Goal: Information Seeking & Learning: Learn about a topic

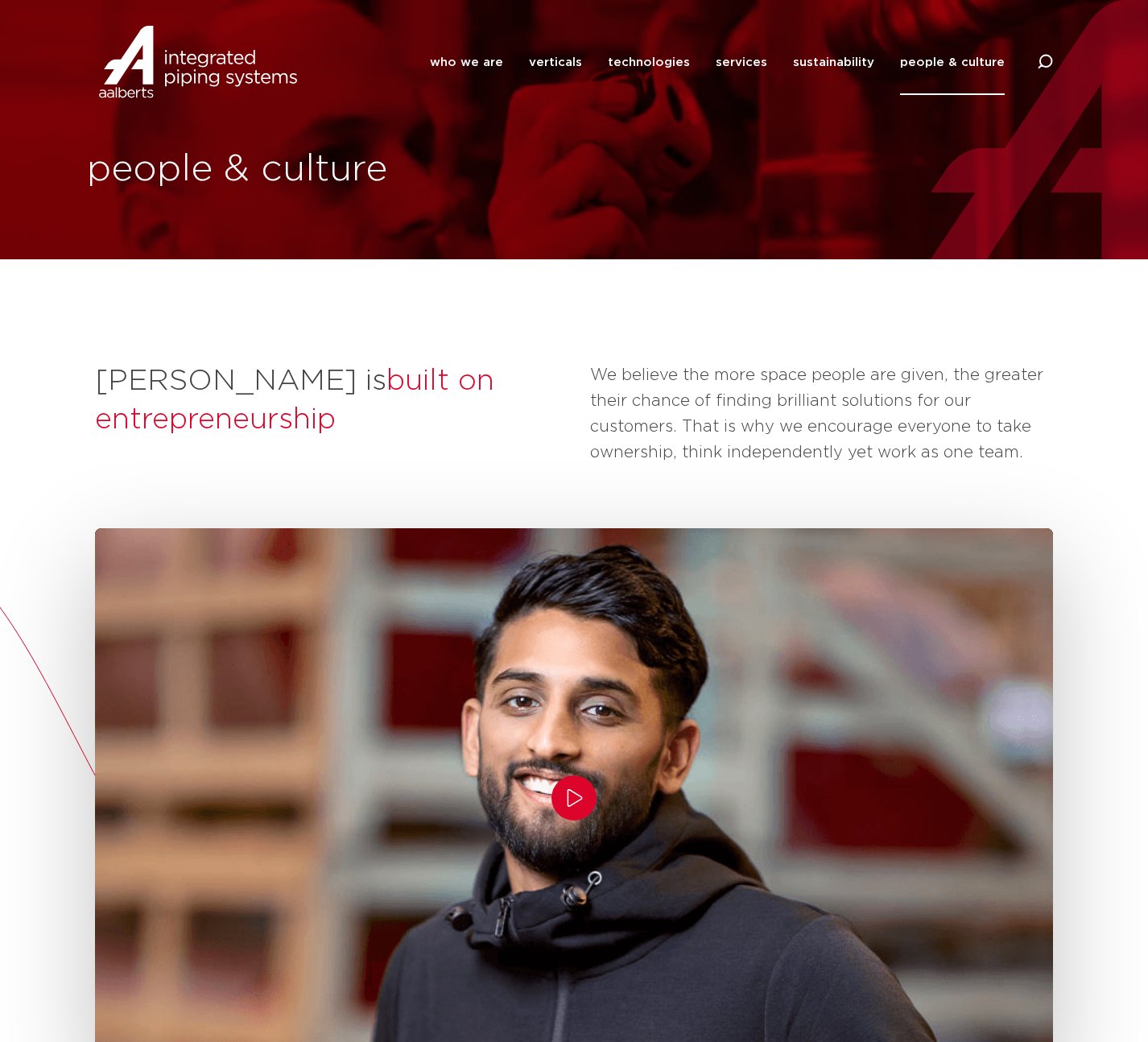
click at [572, 804] on icon "Play/Pause" at bounding box center [575, 797] width 15 height 18
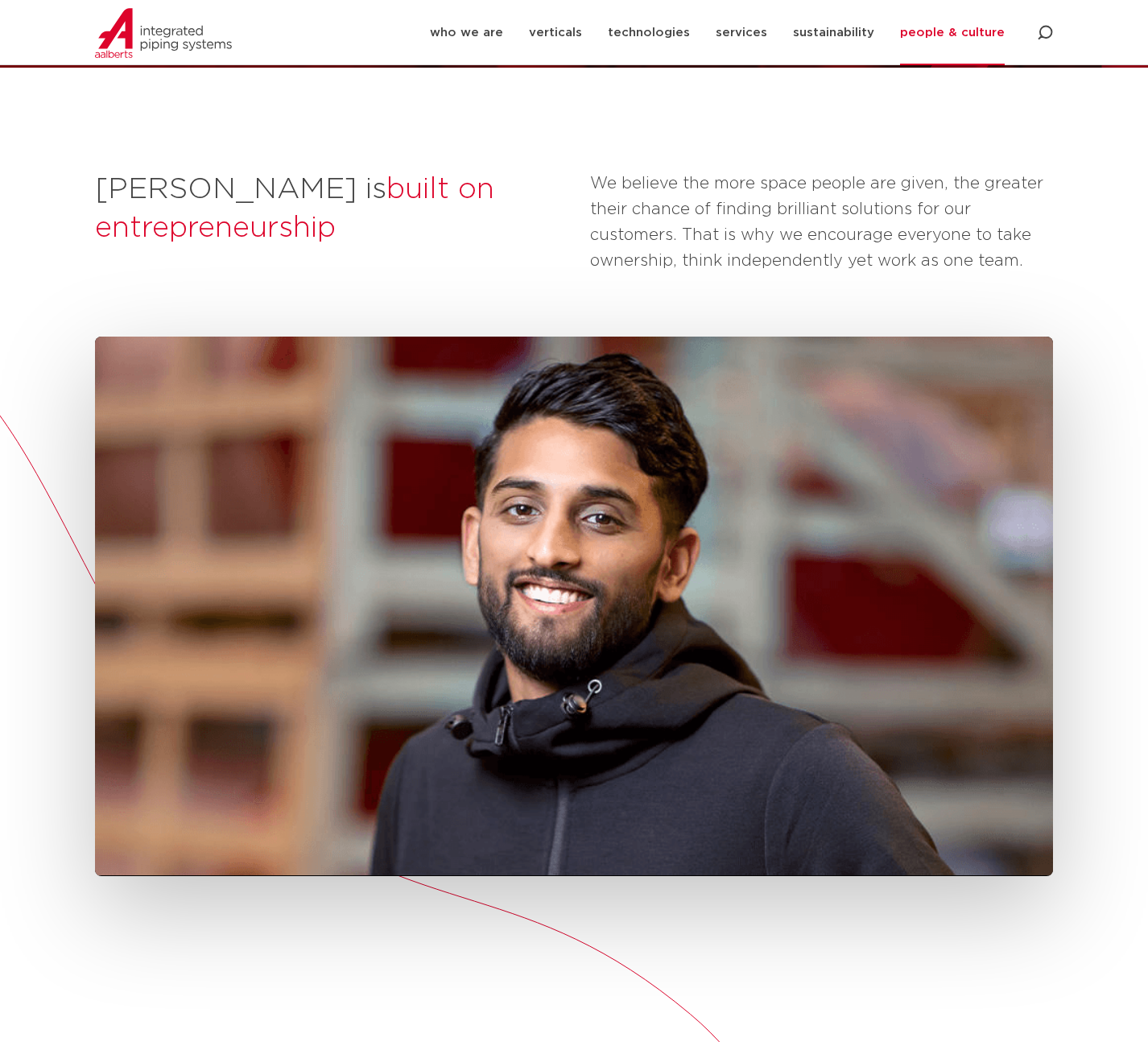
scroll to position [406, 0]
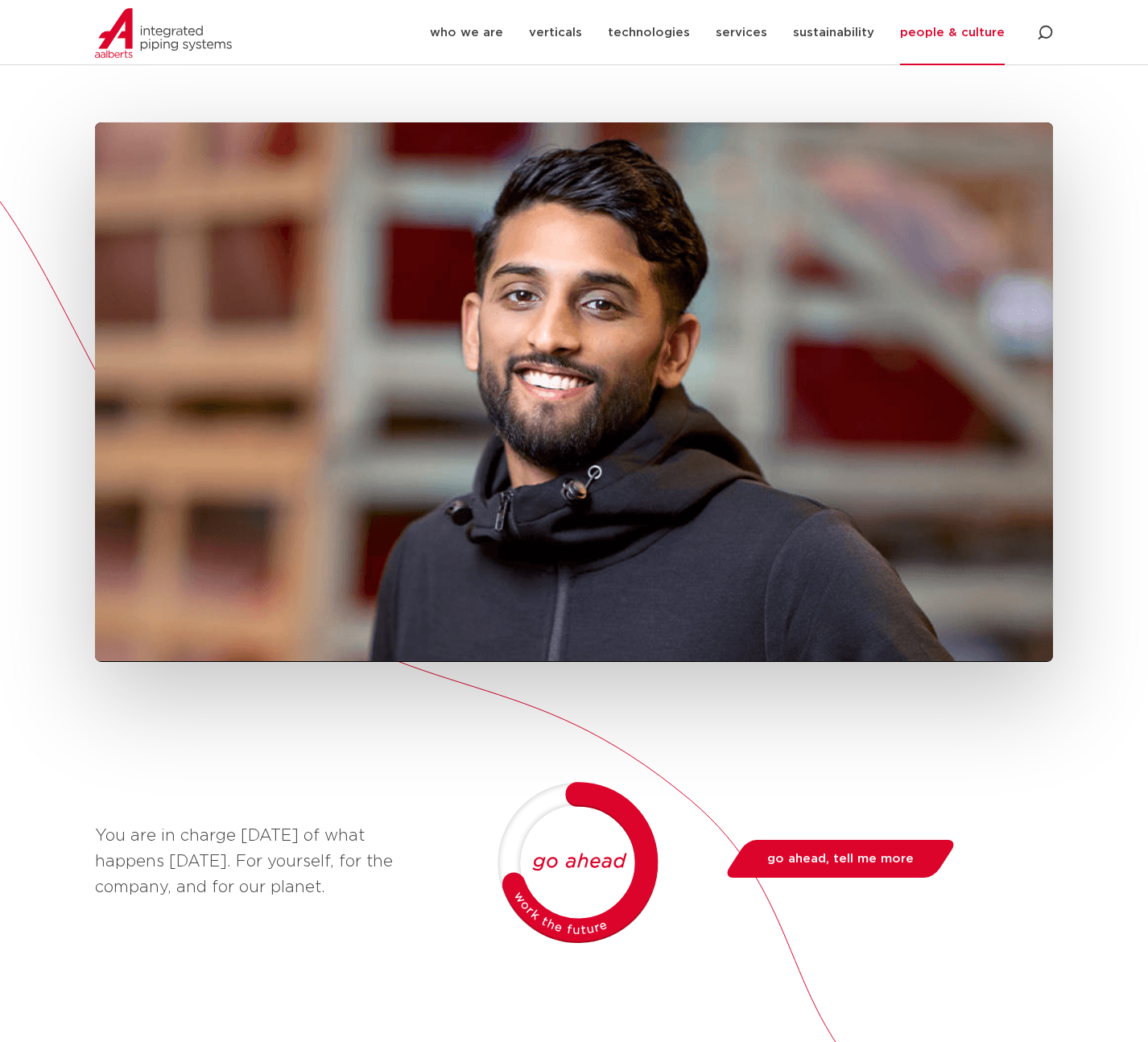
click at [576, 399] on icon "Play/Pause" at bounding box center [574, 393] width 15 height 18
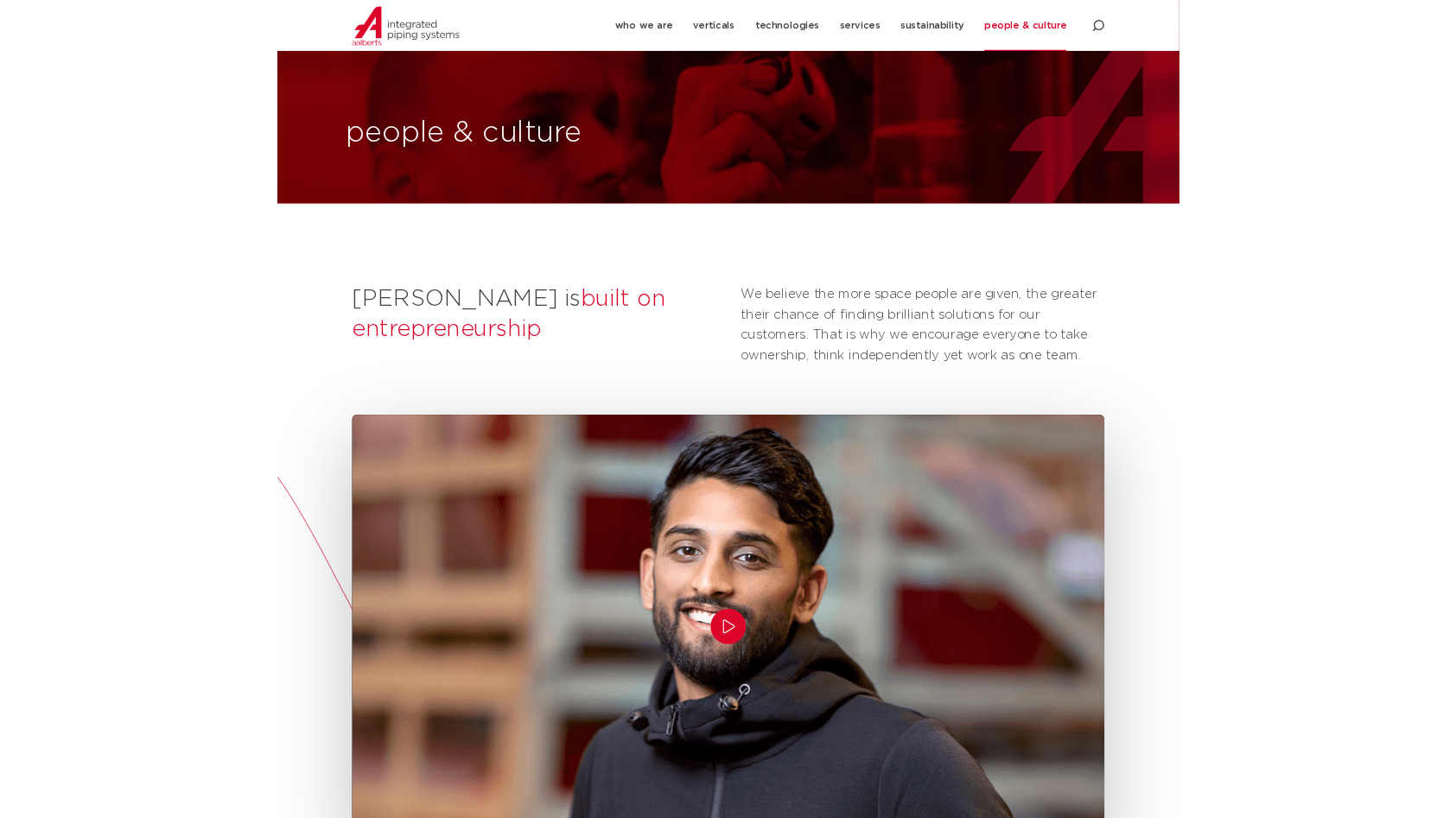
scroll to position [436, 0]
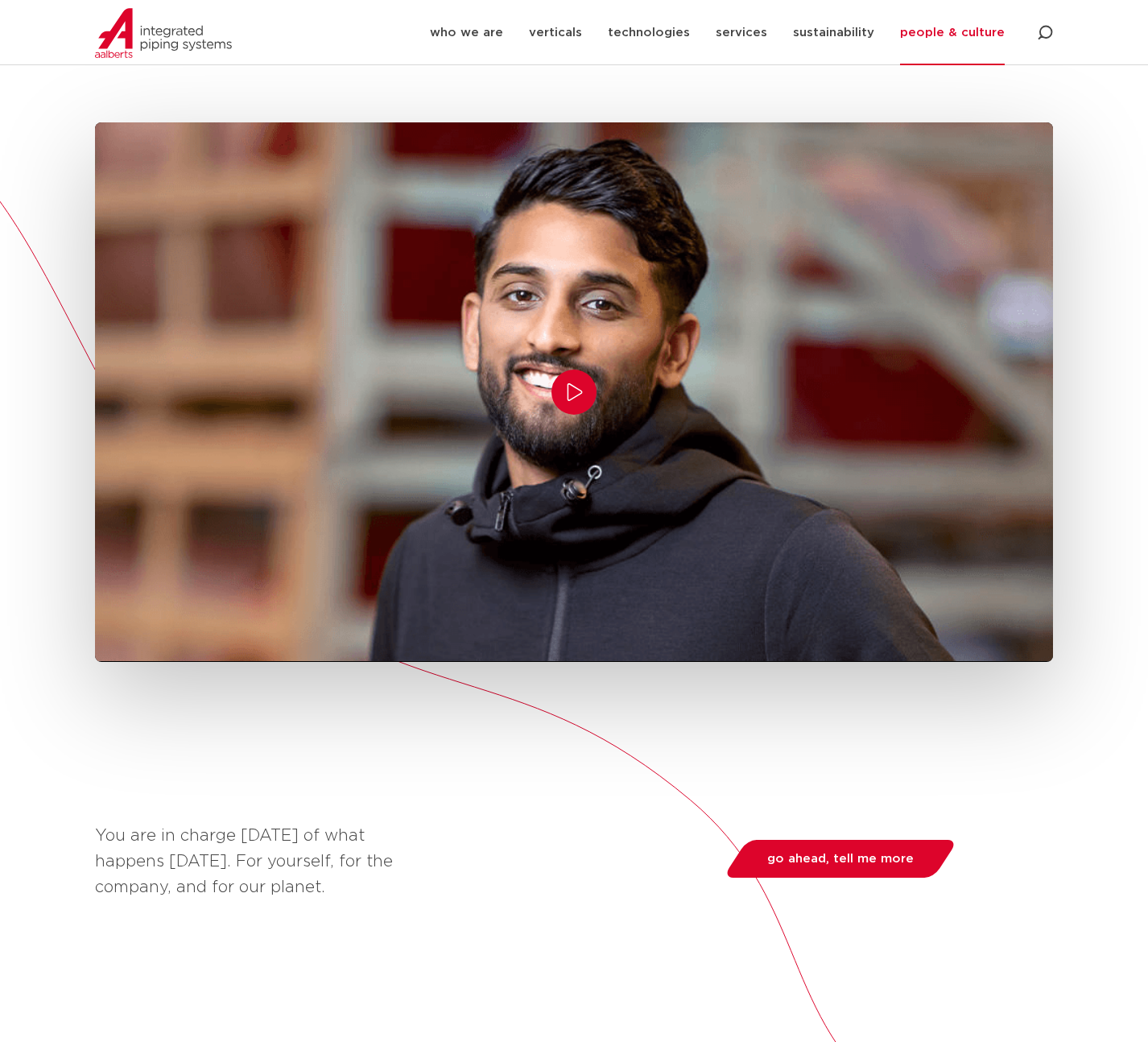
click at [577, 394] on icon "Play/Pause" at bounding box center [573, 392] width 19 height 19
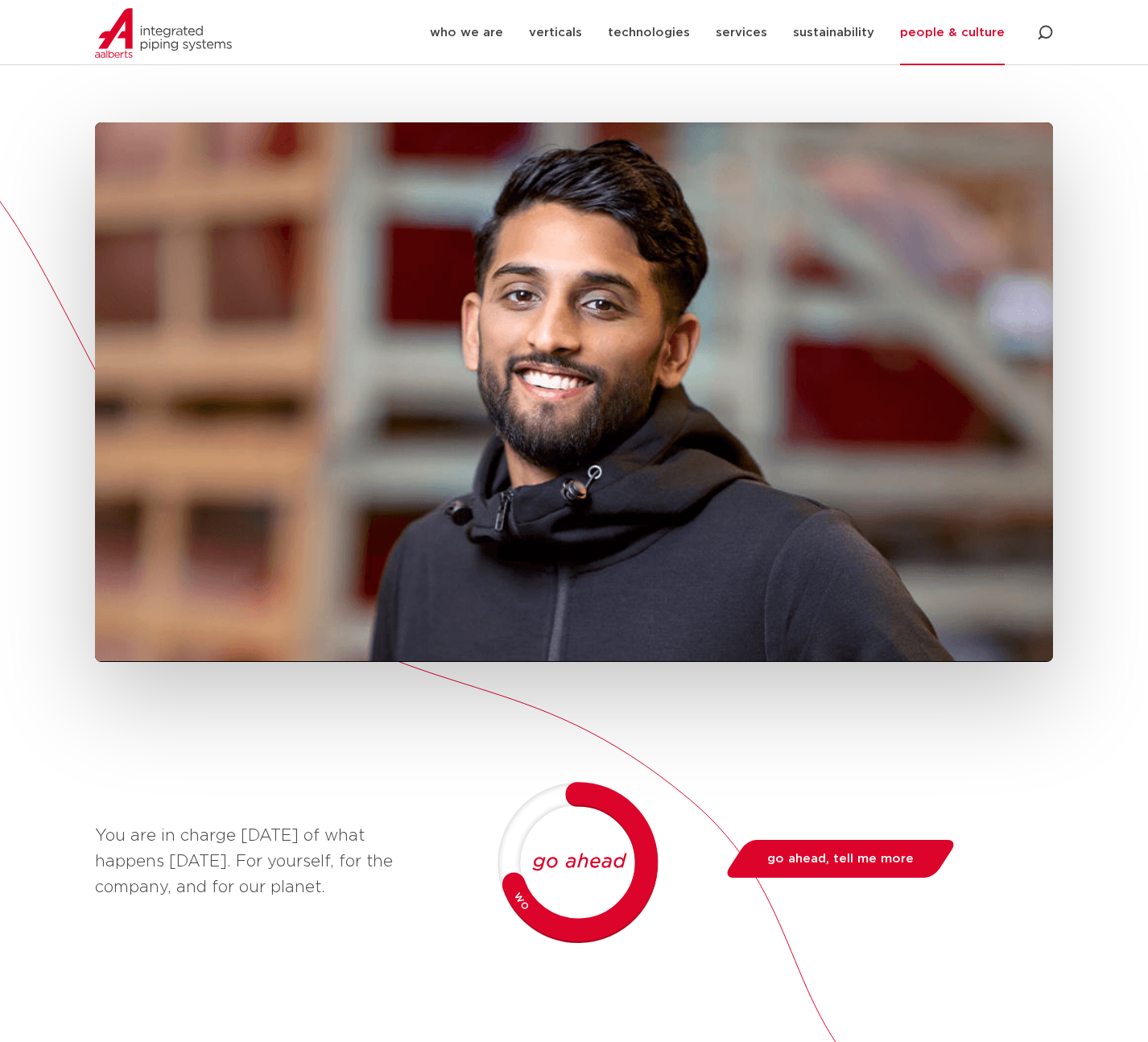
click at [577, 394] on icon "Play/Pause" at bounding box center [573, 392] width 19 height 19
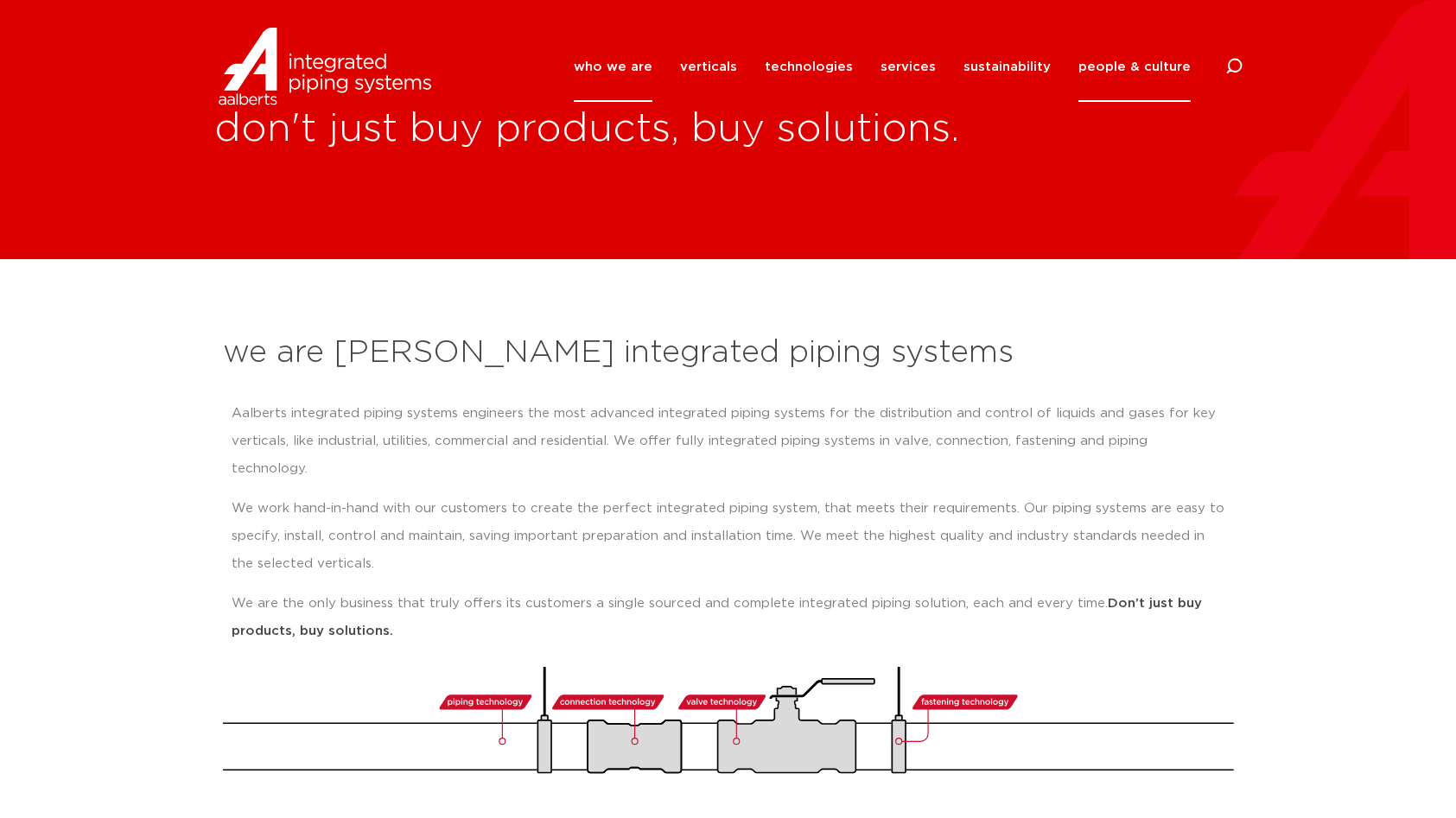
click at [1135, 65] on link "people & culture" at bounding box center [1134, 67] width 112 height 70
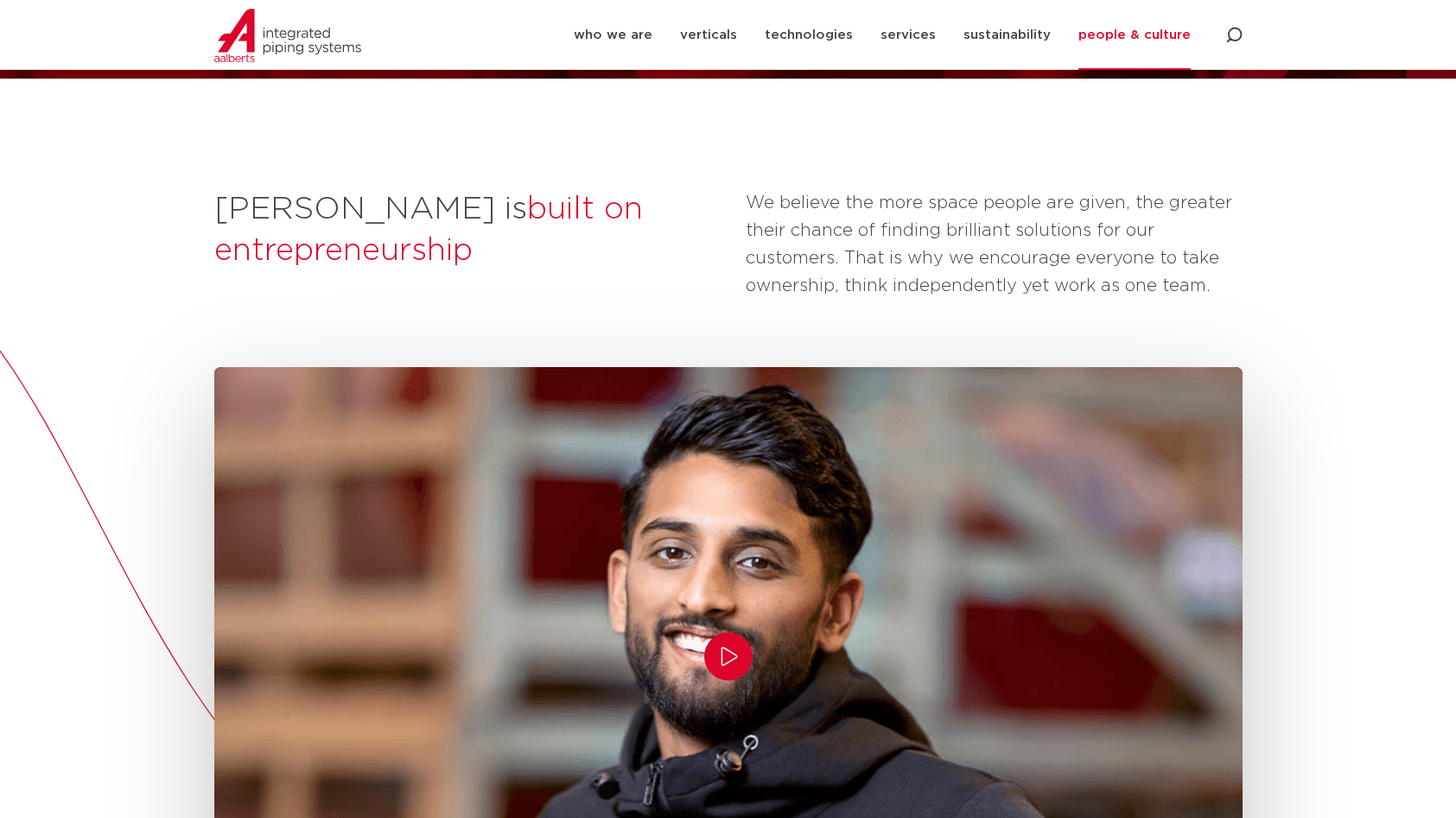
scroll to position [172, 0]
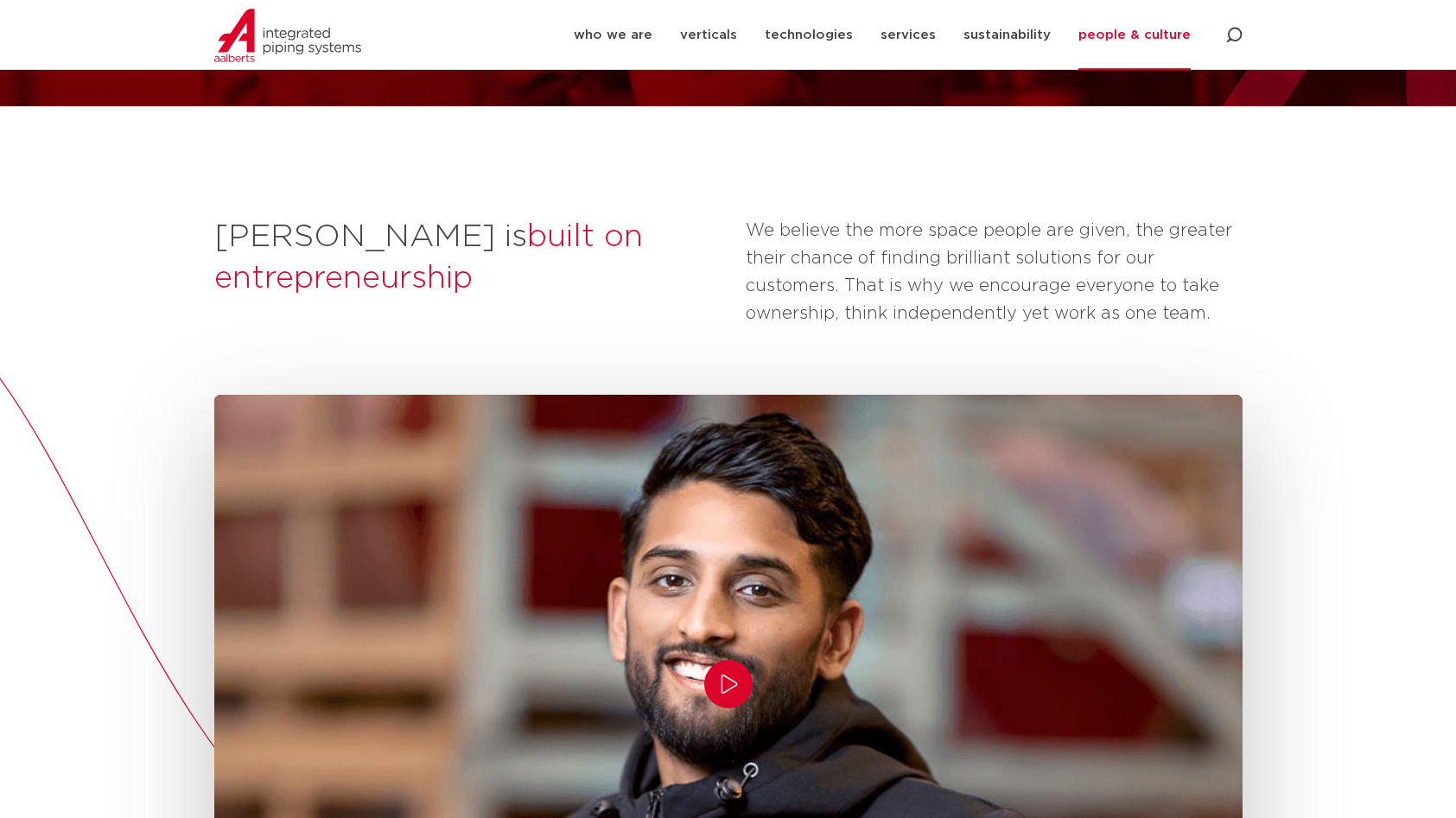
click at [722, 693] on icon "Play/Pause" at bounding box center [729, 683] width 16 height 19
click at [722, 693] on icon "Play/Pause" at bounding box center [728, 684] width 21 height 21
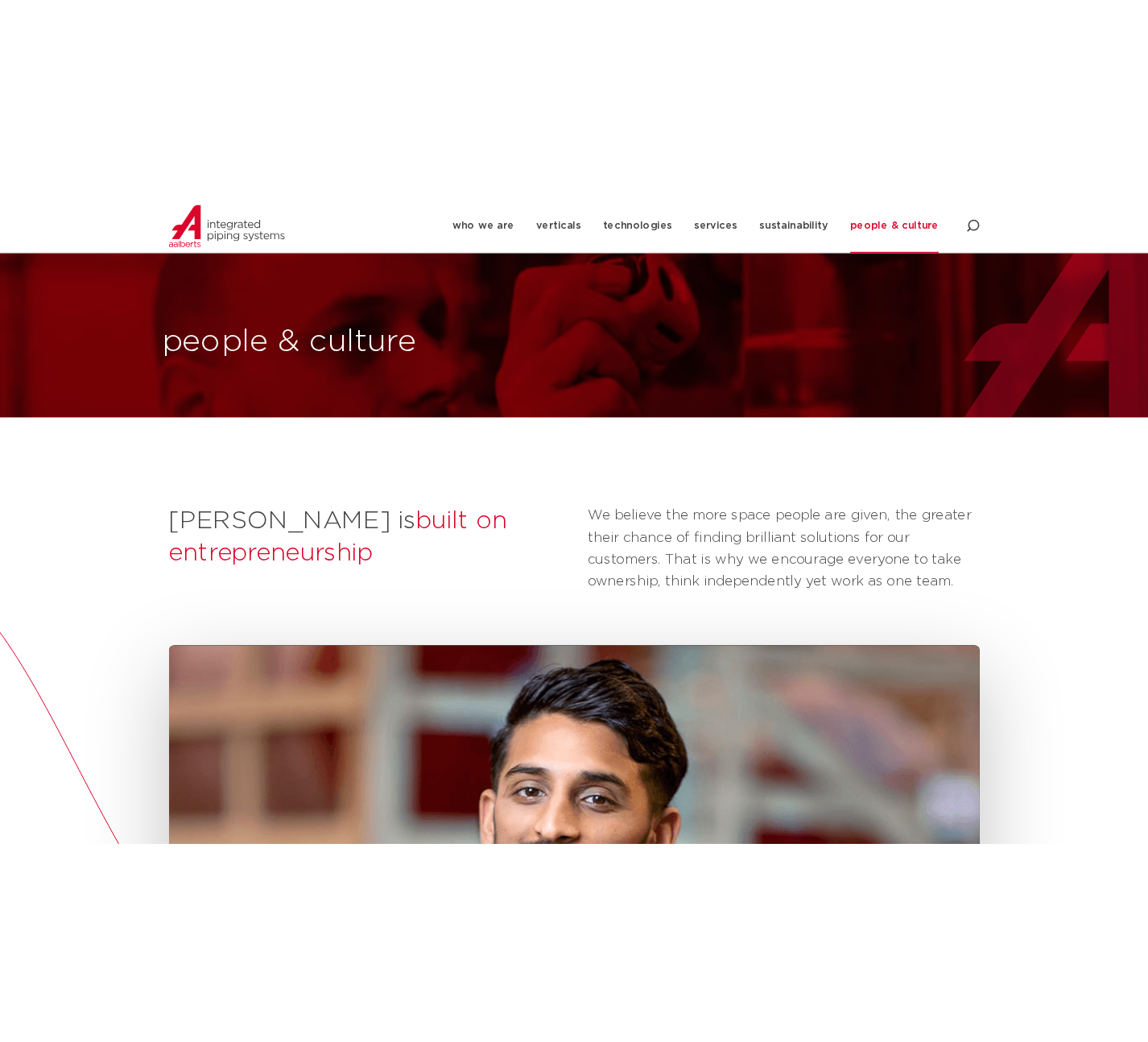
scroll to position [160, 0]
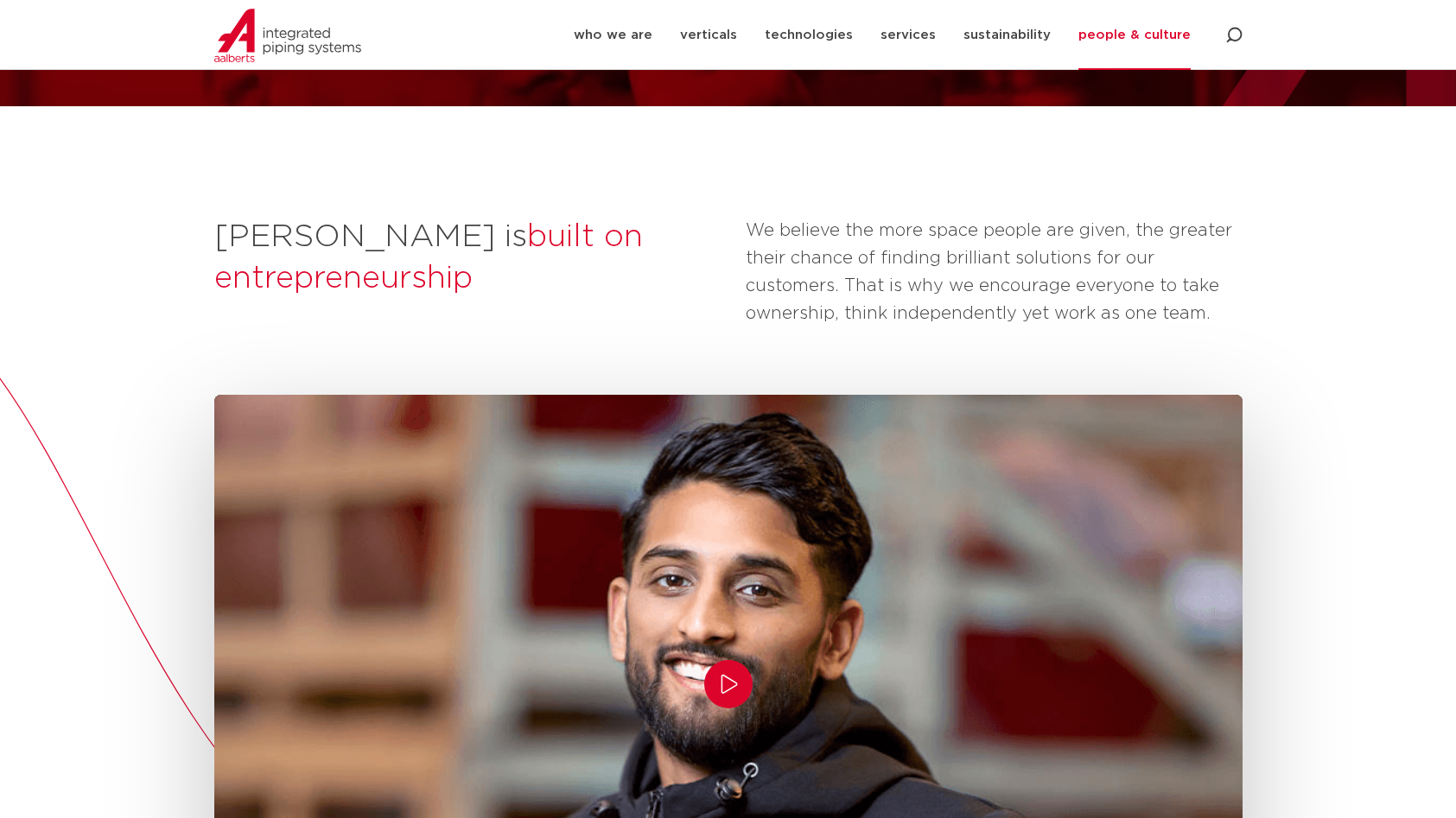
click at [728, 674] on icon "Play/Pause" at bounding box center [729, 683] width 16 height 19
click at [728, 674] on icon "Play/Pause" at bounding box center [728, 684] width 21 height 21
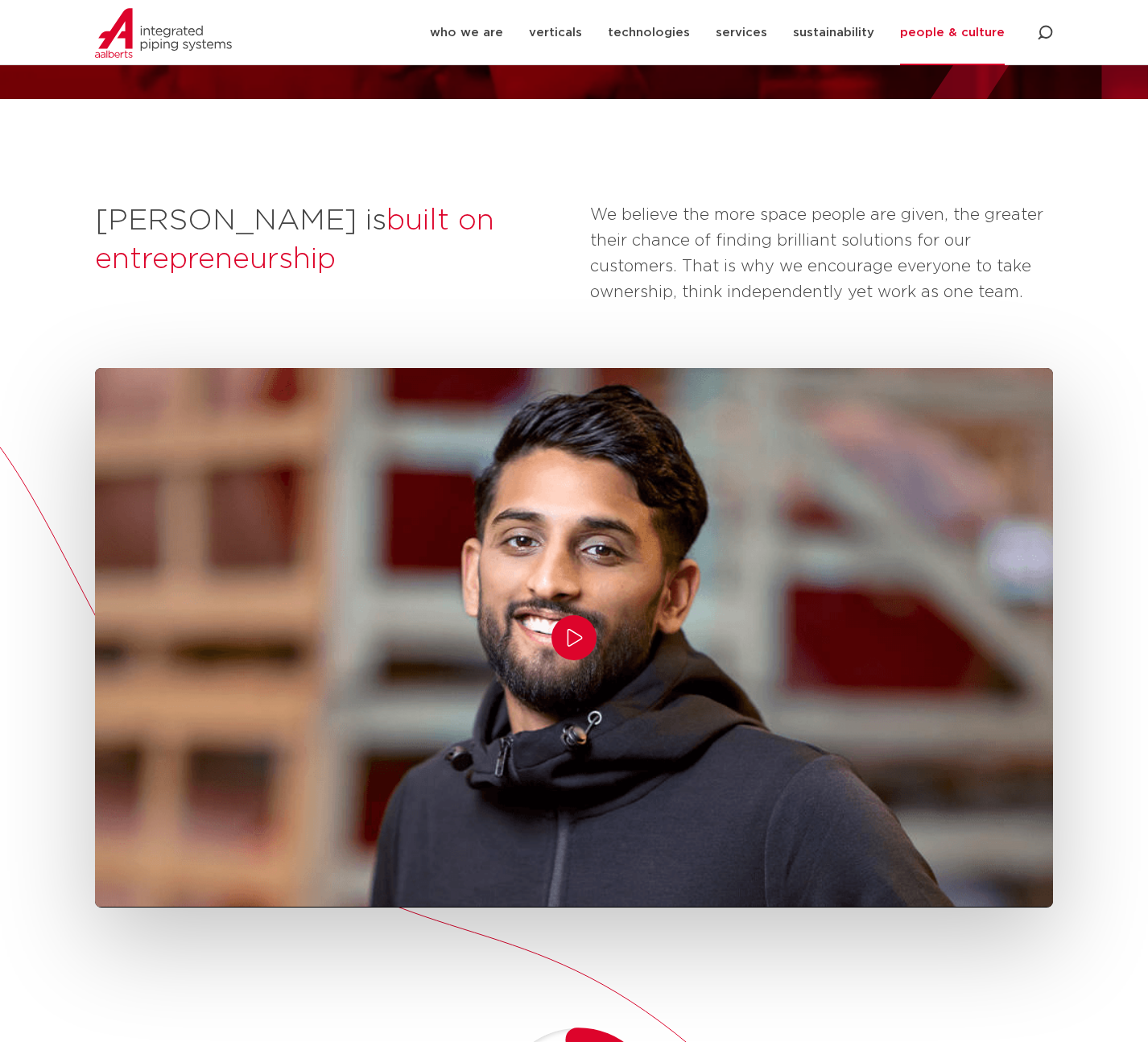
click at [917, 314] on div "We believe the more space people are given, the greater their chance of finding…" at bounding box center [821, 259] width 463 height 114
click at [611, 272] on p "We believe the more space people are given, the greater their chance of finding…" at bounding box center [821, 253] width 463 height 103
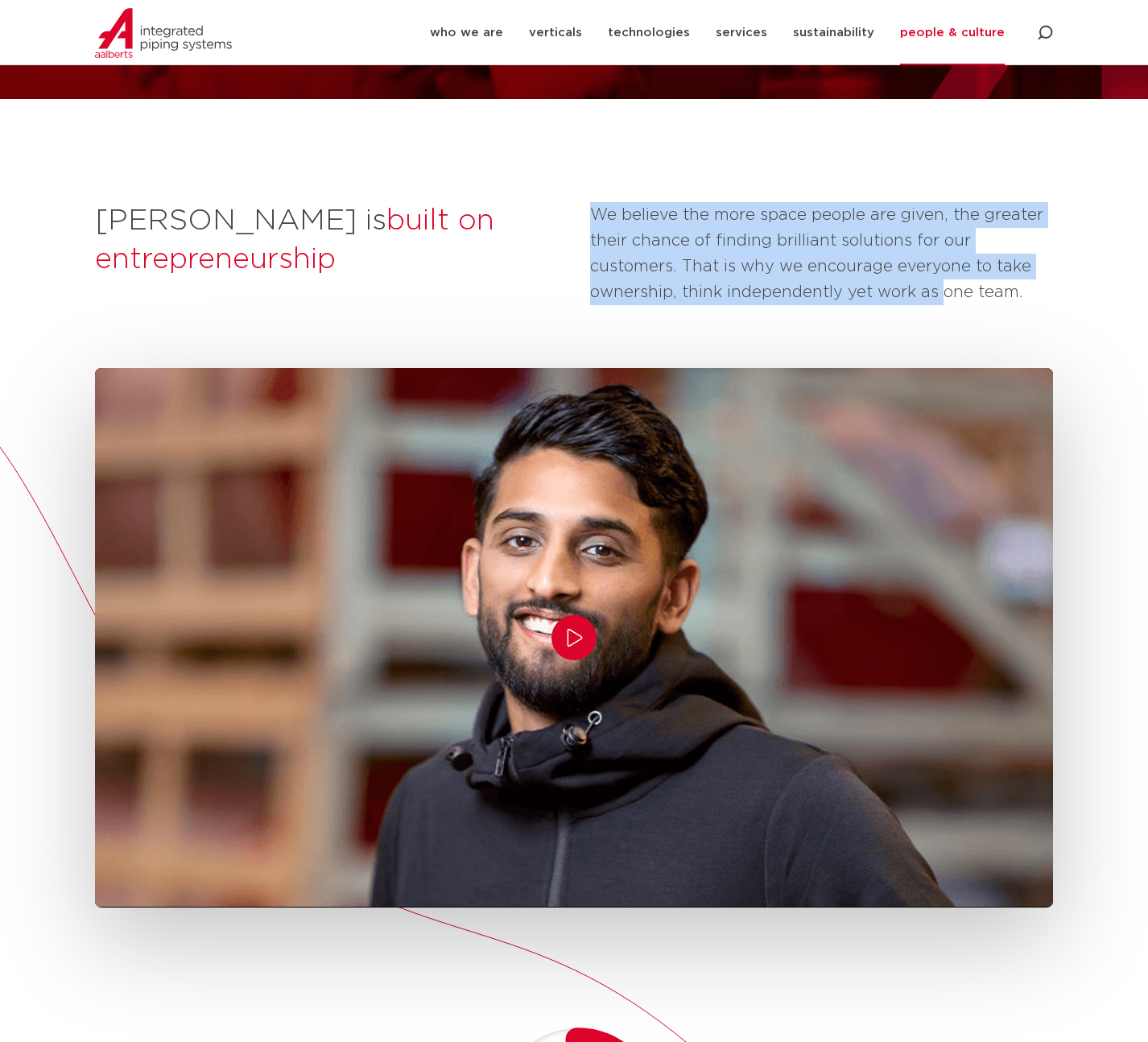
drag, startPoint x: 591, startPoint y: 211, endPoint x: 942, endPoint y: 284, distance: 358.5
click at [942, 284] on p "We believe the more space people are given, the greater their chance of finding…" at bounding box center [821, 253] width 463 height 103
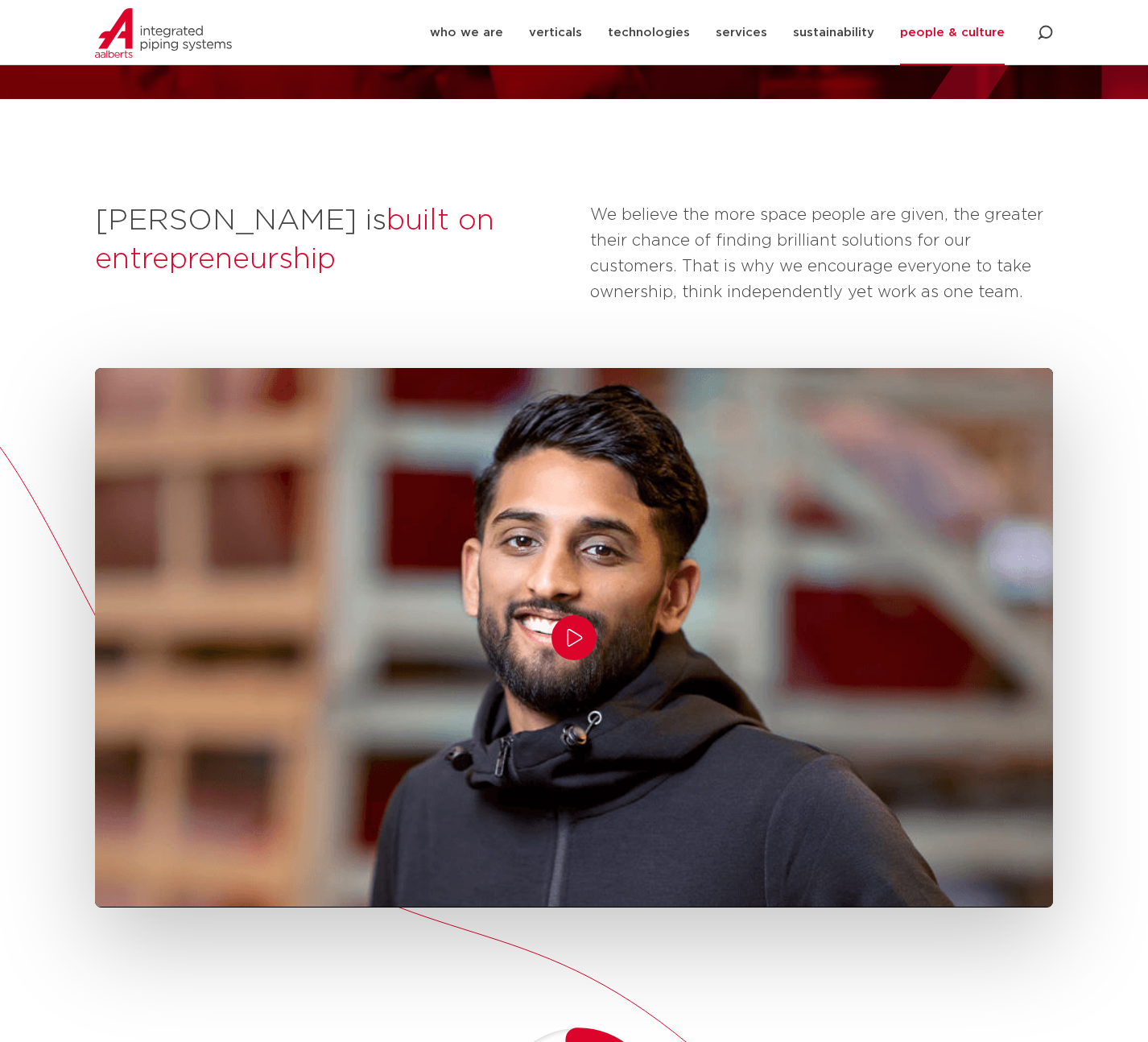
click at [1071, 297] on div "[PERSON_NAME] is built on entrepreneurship We believe the more space people are…" at bounding box center [574, 968] width 1148 height 1737
click at [573, 628] on icon "Play/Pause" at bounding box center [573, 638] width 19 height 19
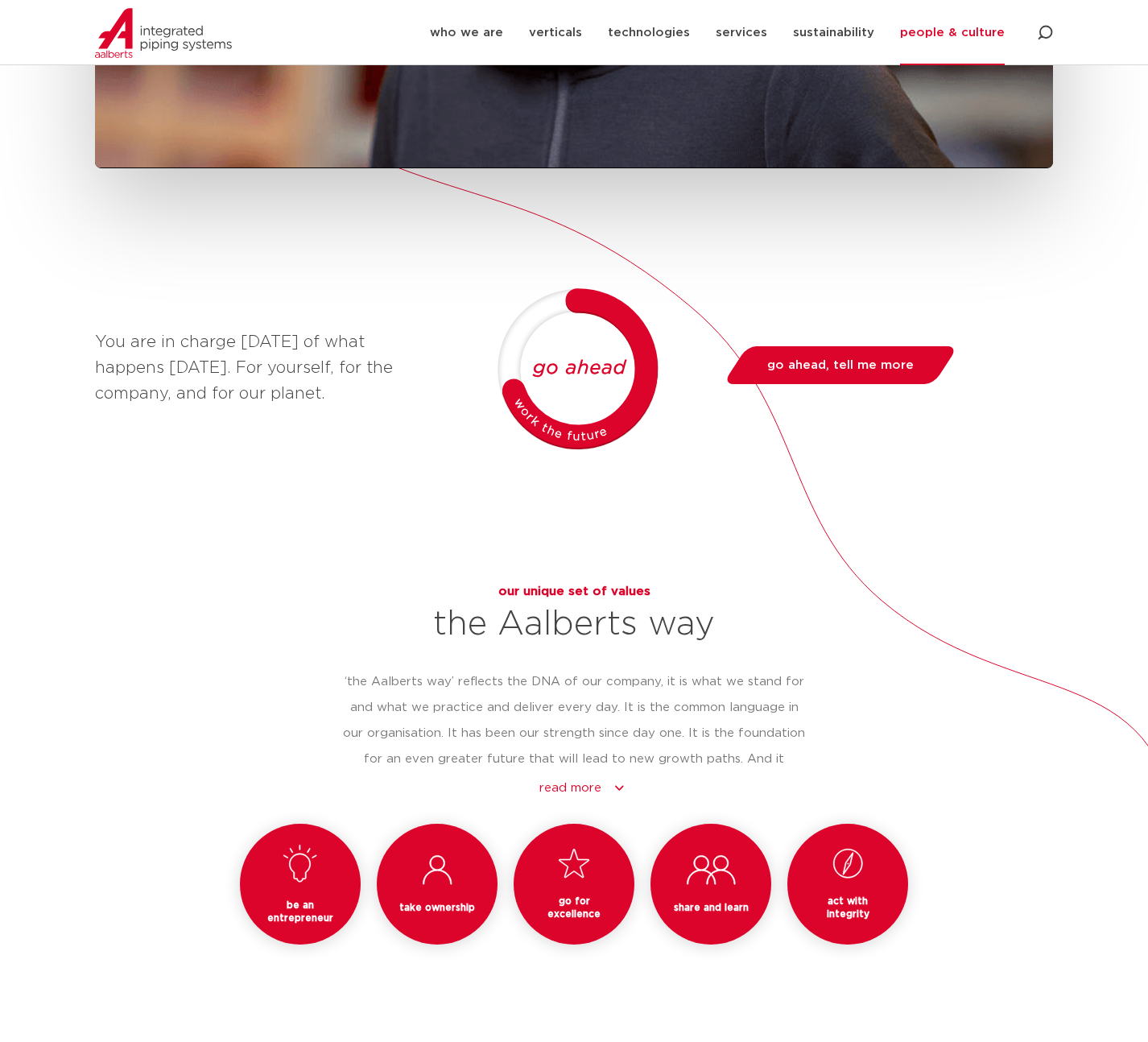
scroll to position [1086, 0]
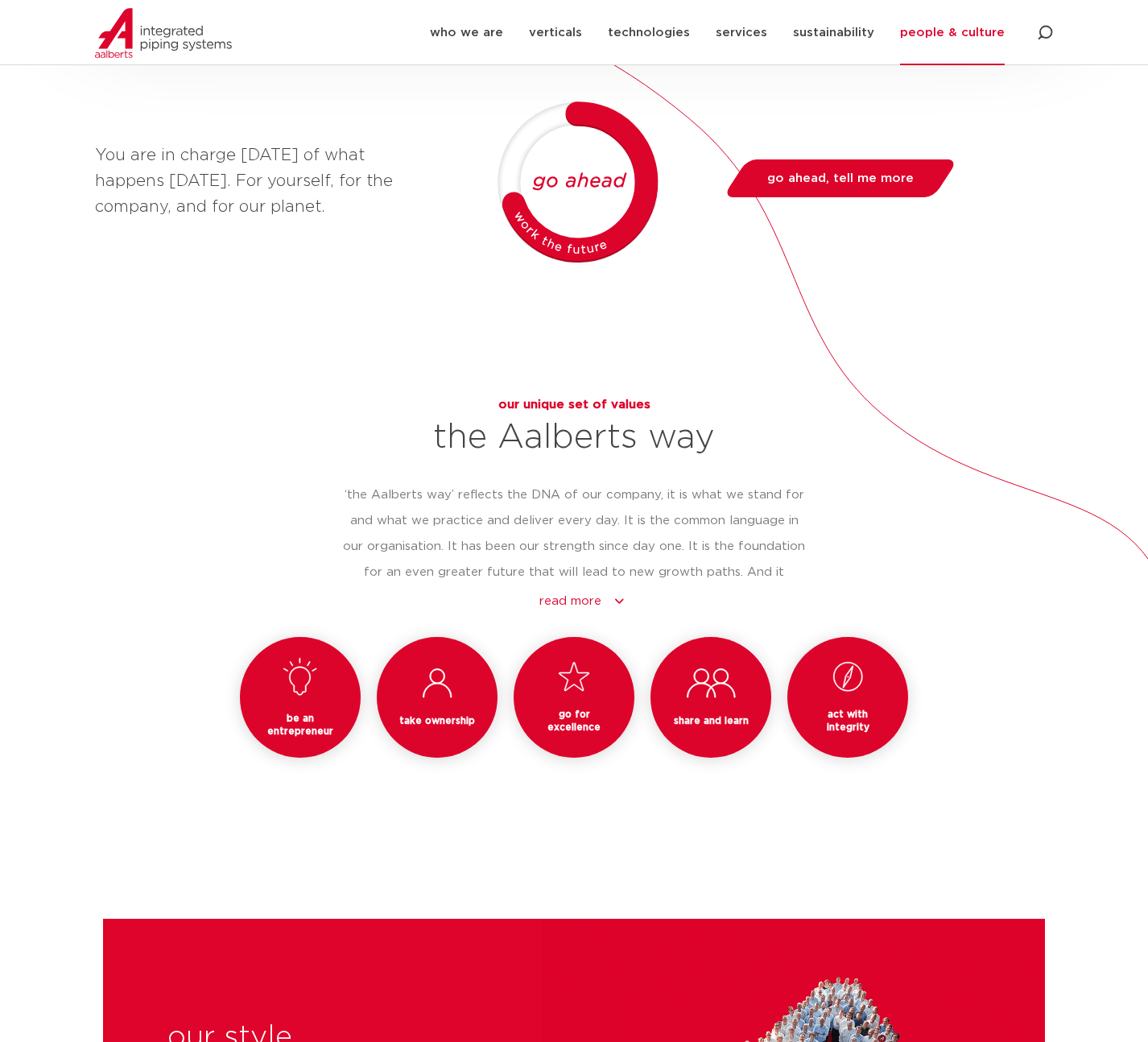
click at [576, 592] on link "read more" at bounding box center [582, 601] width 446 height 19
